Goal: Navigation & Orientation: Find specific page/section

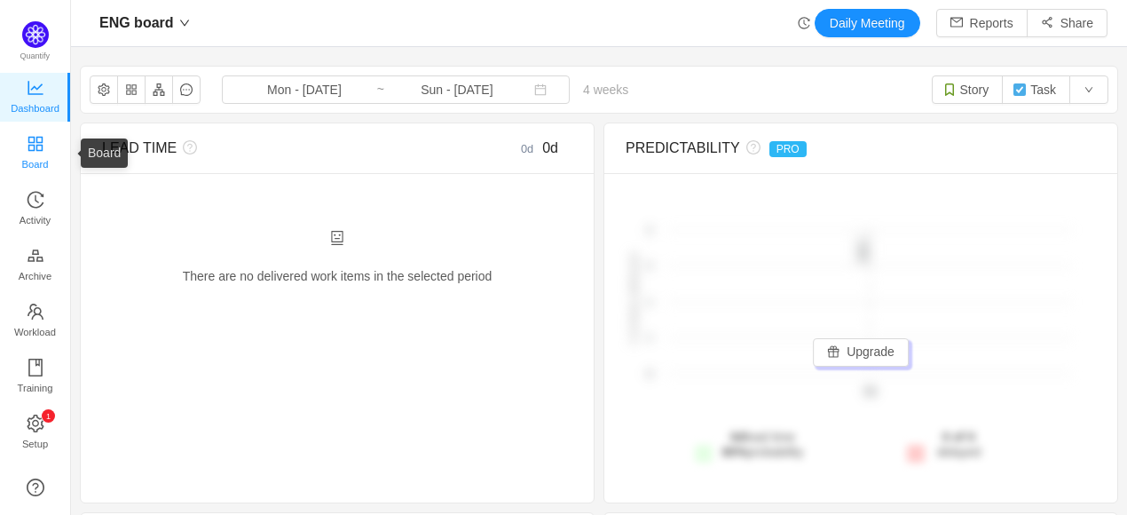
click at [32, 169] on span "Board" at bounding box center [35, 163] width 27 height 35
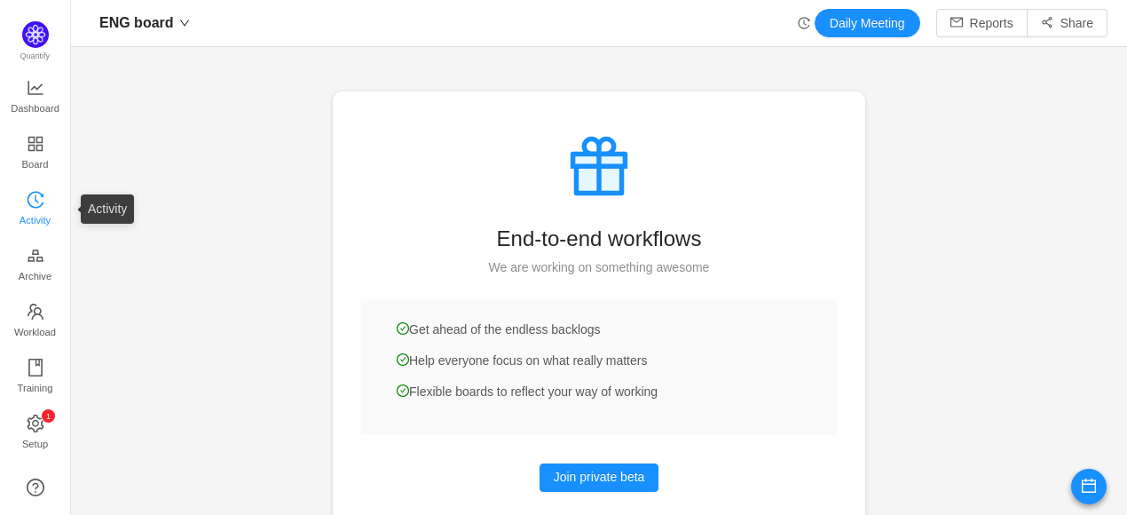
click at [38, 202] on span "Activity" at bounding box center [35, 219] width 31 height 35
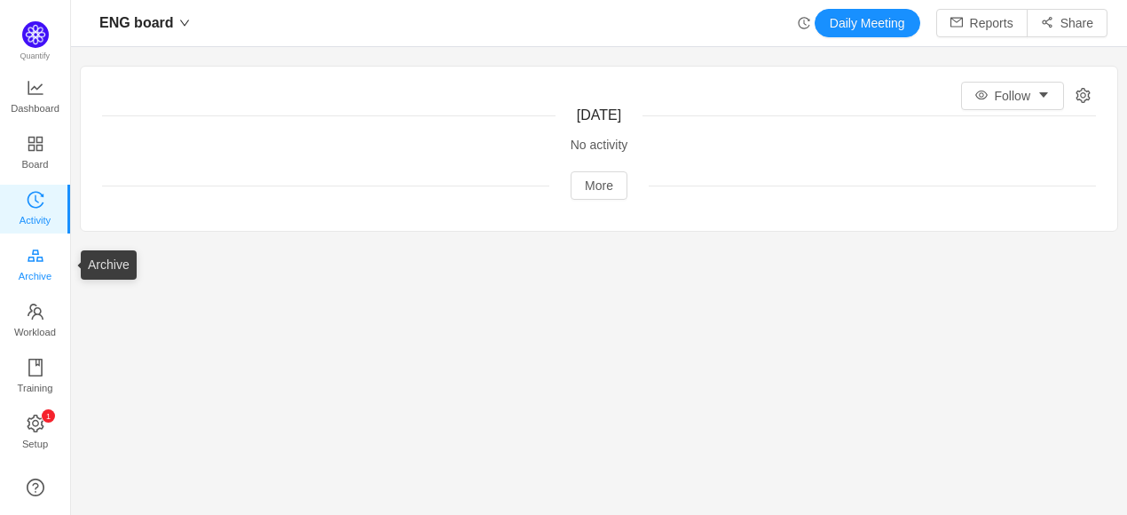
click at [27, 256] on icon "icon: gold" at bounding box center [36, 256] width 18 height 18
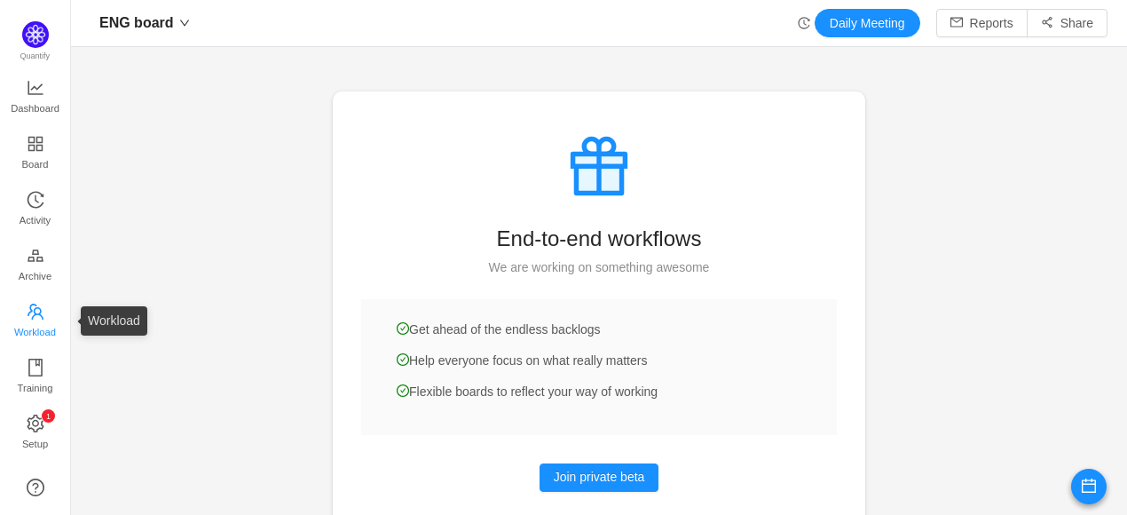
click at [32, 323] on span "Workload" at bounding box center [35, 331] width 42 height 35
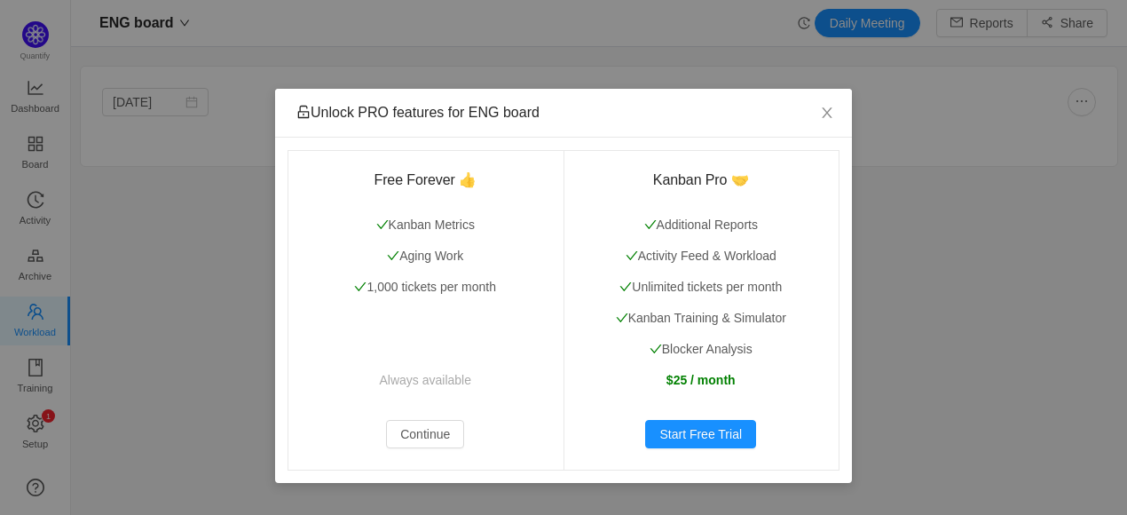
click at [29, 365] on div "Unlock PRO features for ENG board Free Forever 👍 Kanban Metrics Aging Work 1,00…" at bounding box center [563, 257] width 1127 height 515
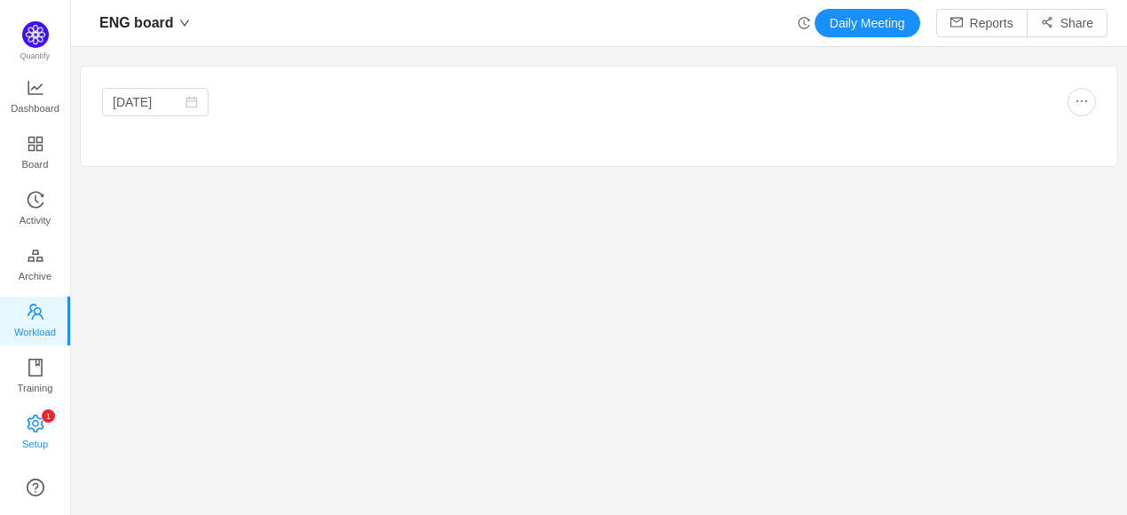
click at [26, 432] on span "Setup" at bounding box center [35, 443] width 26 height 35
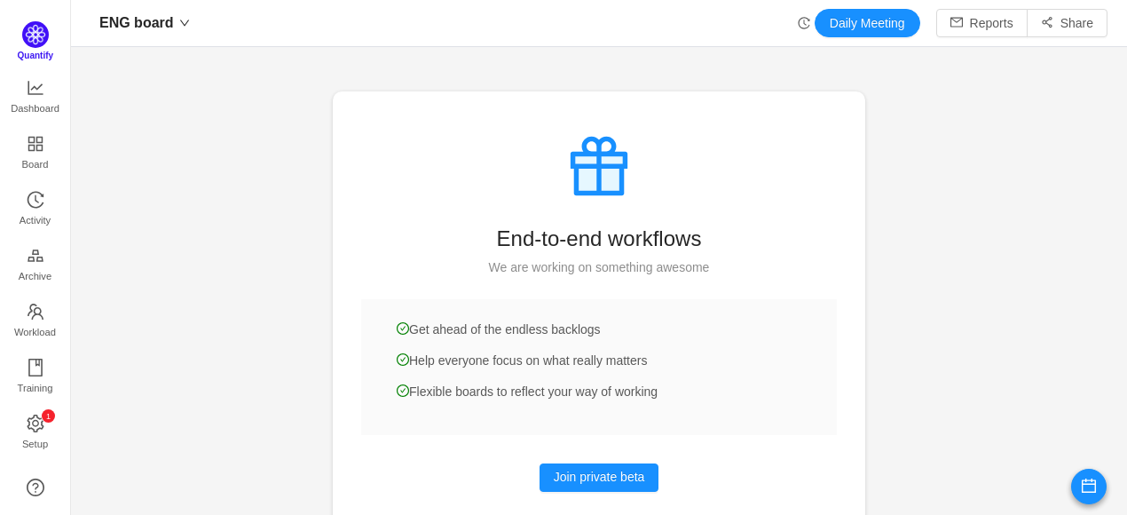
click at [28, 43] on img at bounding box center [35, 34] width 27 height 27
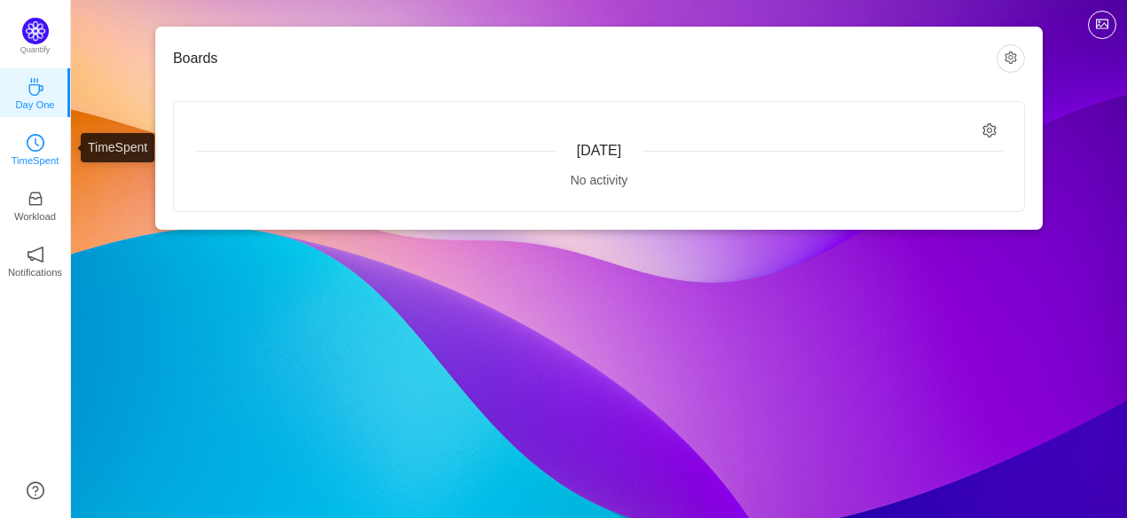
click at [27, 157] on link "TimeSpent" at bounding box center [36, 148] width 18 height 18
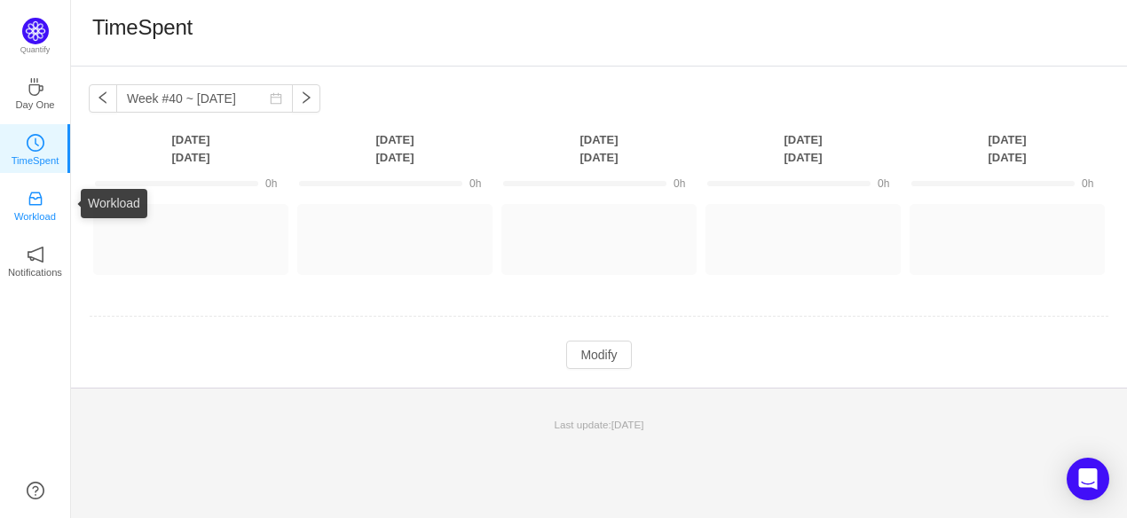
click at [30, 191] on icon "icon: inbox" at bounding box center [36, 199] width 18 height 18
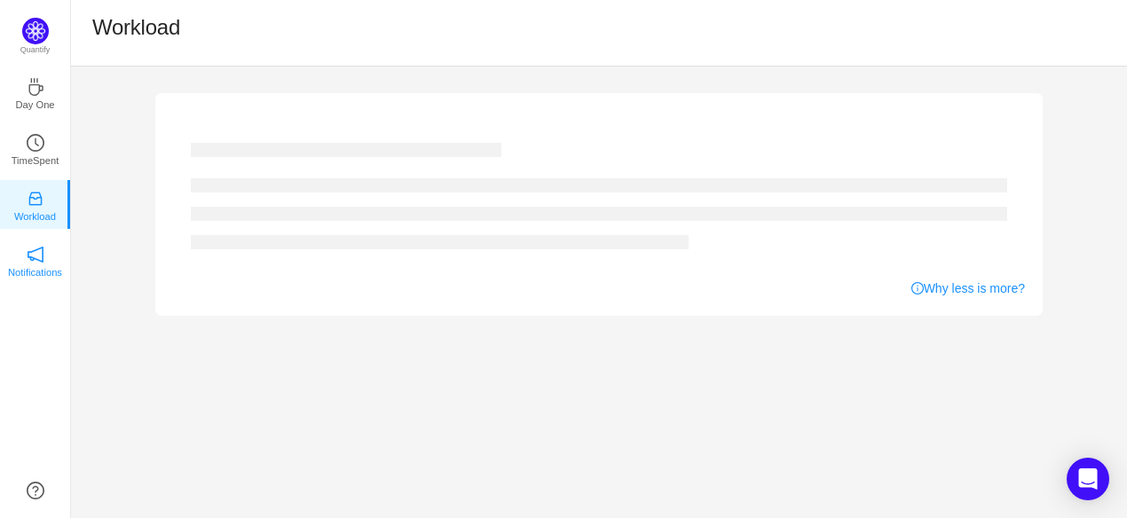
click at [35, 252] on icon "icon: notification" at bounding box center [36, 255] width 18 height 18
